Goal: Task Accomplishment & Management: Manage account settings

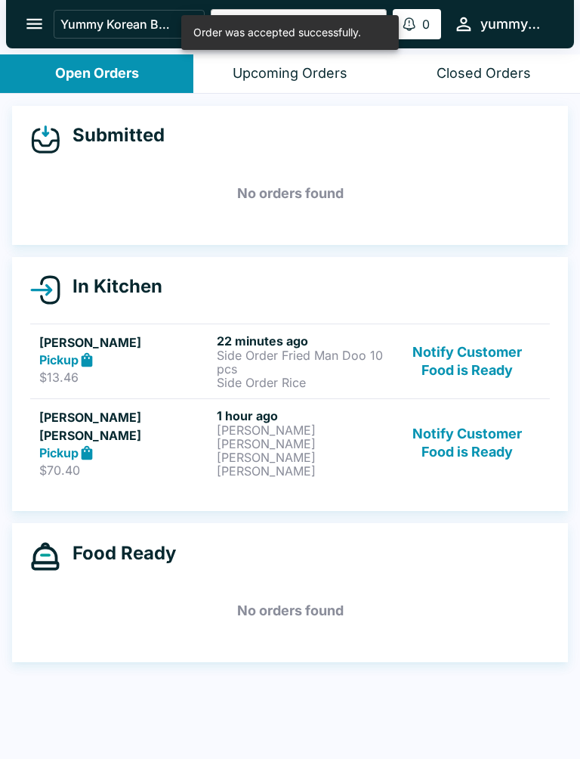
click at [287, 345] on h6 "22 minutes ago" at bounding box center [303, 340] width 172 height 15
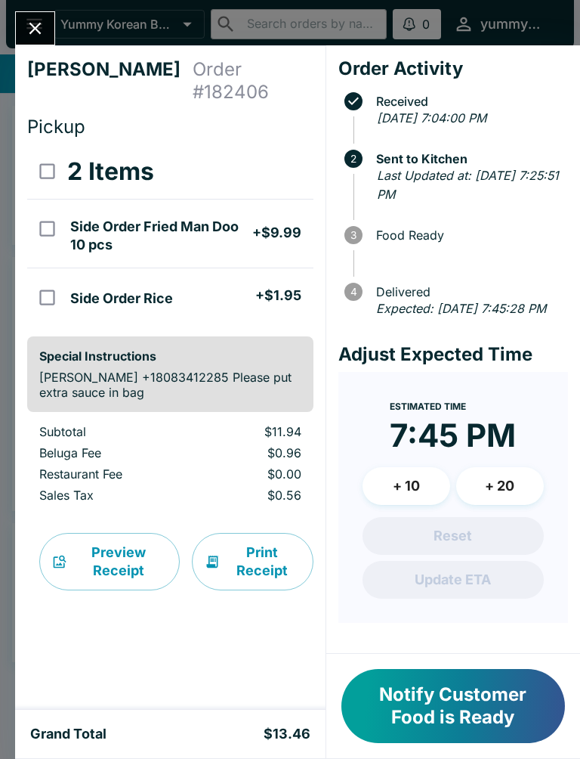
click at [407, 707] on button "Notify Customer Food is Ready" at bounding box center [454, 706] width 224 height 74
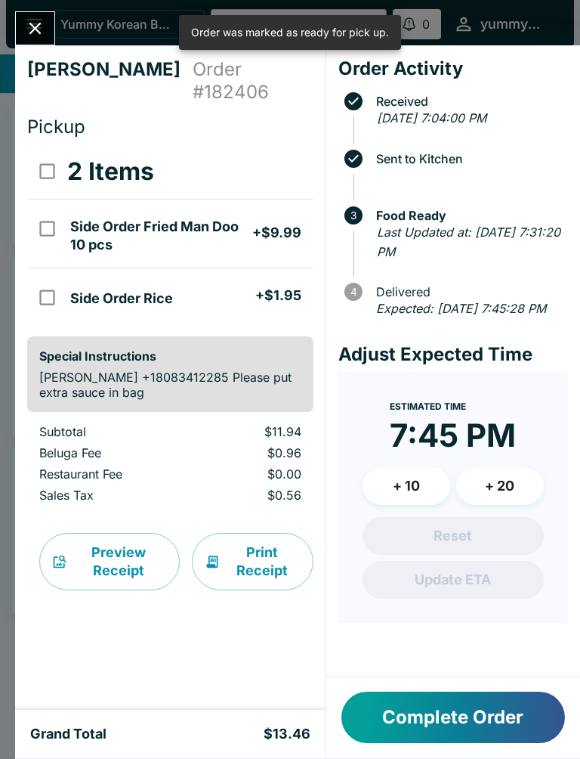
click at [419, 712] on button "Complete Order" at bounding box center [454, 717] width 224 height 51
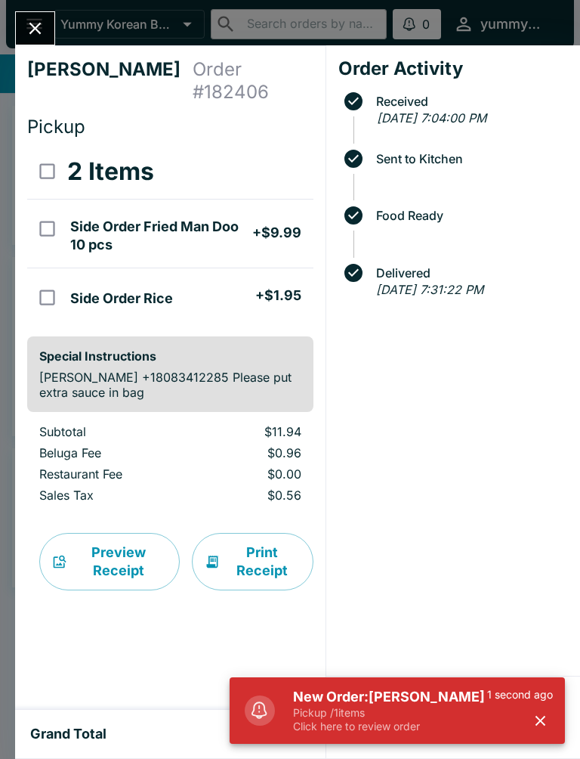
click at [410, 729] on p "Click here to review order" at bounding box center [390, 727] width 194 height 14
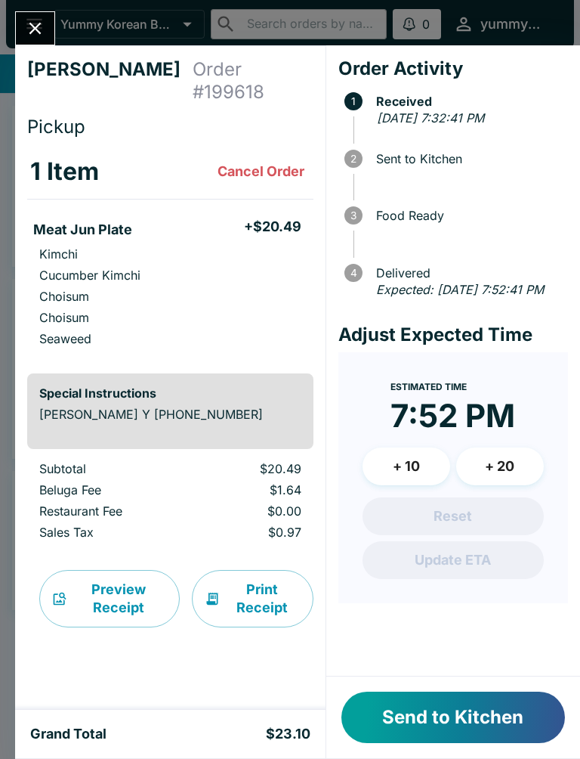
click at [463, 711] on button "Send to Kitchen" at bounding box center [454, 717] width 224 height 51
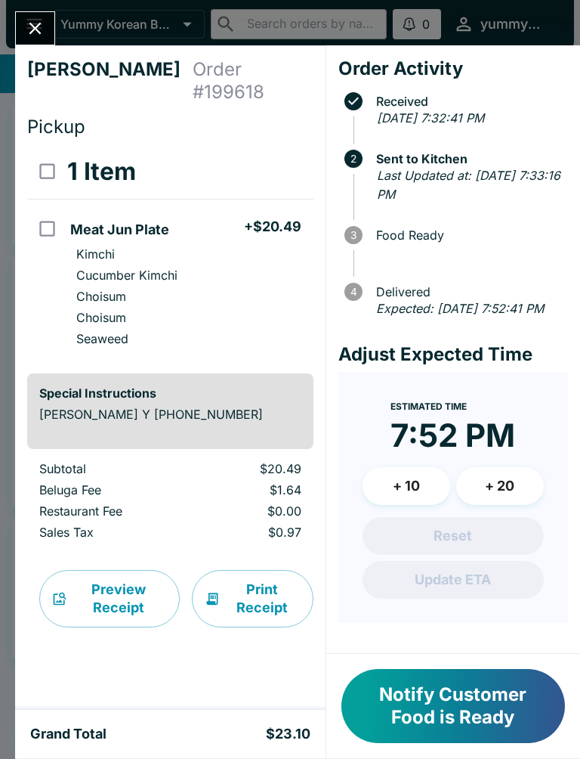
click at [447, 694] on button "Notify Customer Food is Ready" at bounding box center [454, 706] width 224 height 74
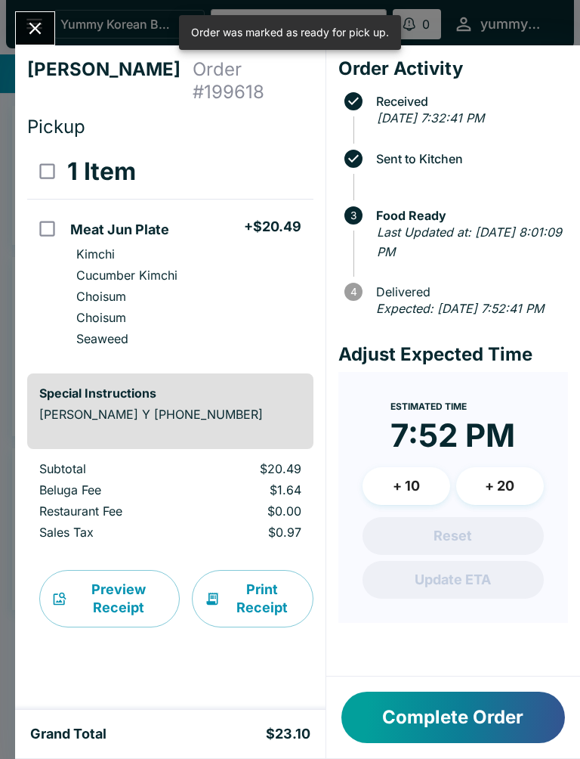
click at [426, 693] on button "Complete Order" at bounding box center [454, 717] width 224 height 51
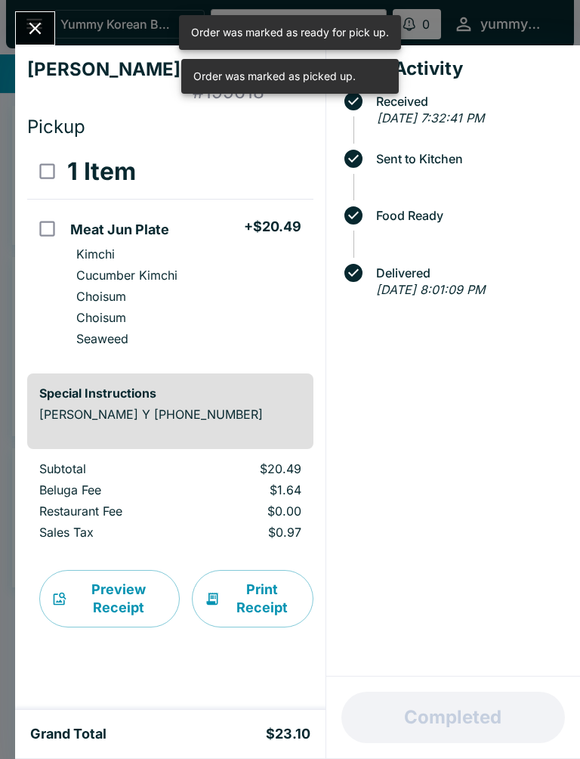
click at [47, 30] on button "Close" at bounding box center [35, 28] width 39 height 33
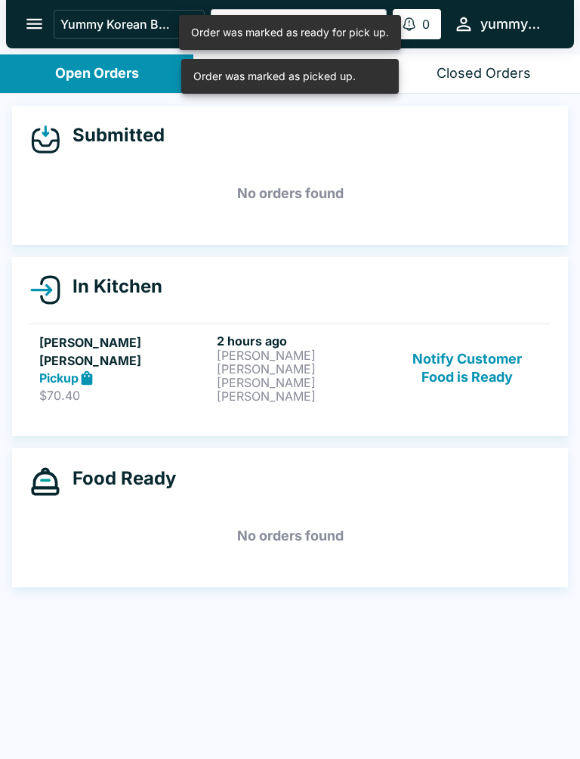
click at [476, 358] on button "Notify Customer Food is Ready" at bounding box center [468, 368] width 147 height 70
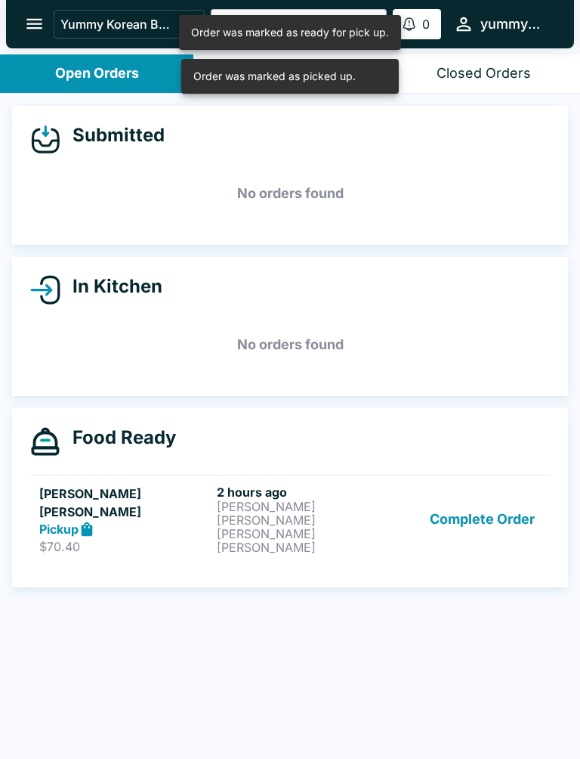
click at [482, 505] on button "Complete Order" at bounding box center [482, 519] width 117 height 70
